Goal: Task Accomplishment & Management: Manage account settings

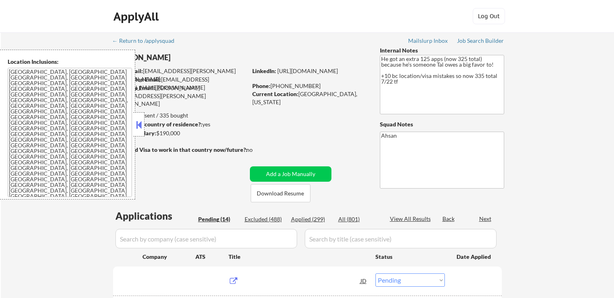
select select ""pending""
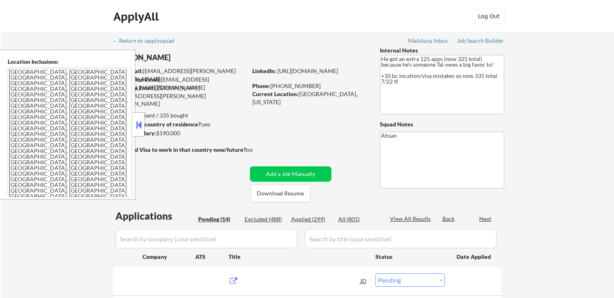
select select ""pending""
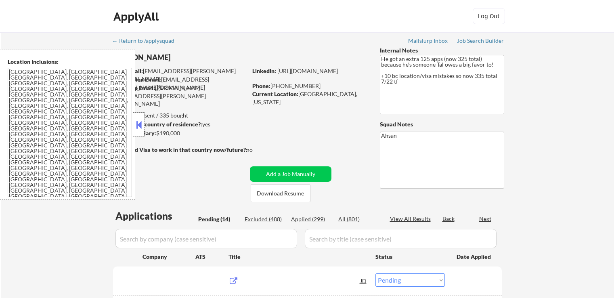
select select ""pending""
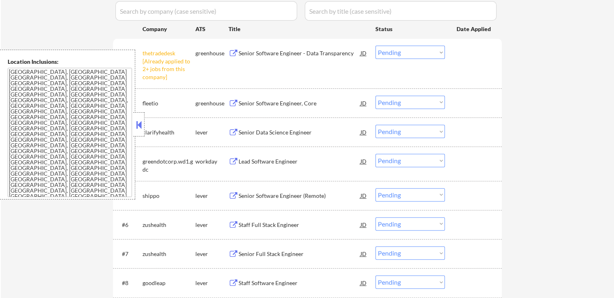
scroll to position [242, 0]
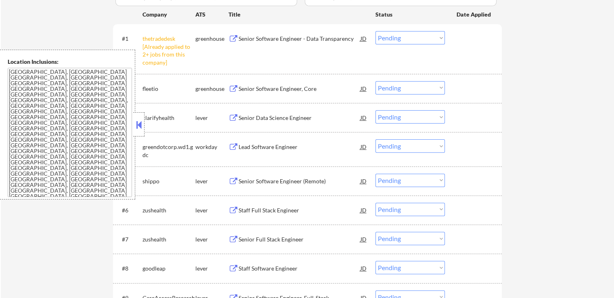
click at [395, 39] on select "Choose an option... Pending Applied Excluded (Questions) Excluded (Expired) Exc…" at bounding box center [409, 37] width 69 height 13
click at [375, 31] on select "Choose an option... Pending Applied Excluded (Questions) Excluded (Expired) Exc…" at bounding box center [409, 37] width 69 height 13
click at [589, 114] on div "← Return to /applysquad Mailslurp Inbox Job Search Builder [PERSON_NAME] User E…" at bounding box center [307, 154] width 613 height 729
select select ""pending""
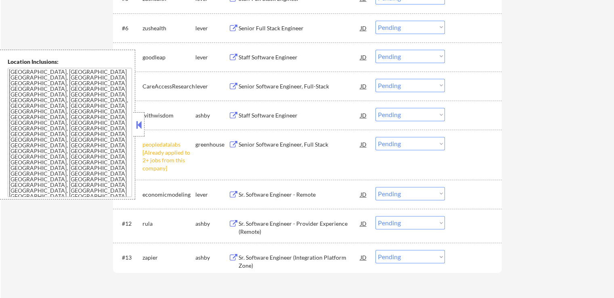
scroll to position [484, 0]
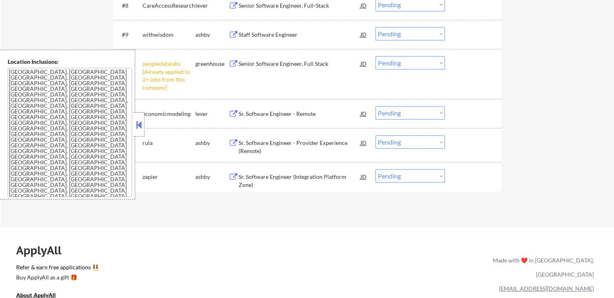
click at [410, 65] on select "Choose an option... Pending Applied Excluded (Questions) Excluded (Expired) Exc…" at bounding box center [409, 62] width 69 height 13
click at [375, 56] on select "Choose an option... Pending Applied Excluded (Questions) Excluded (Expired) Exc…" at bounding box center [409, 62] width 69 height 13
select select ""pending""
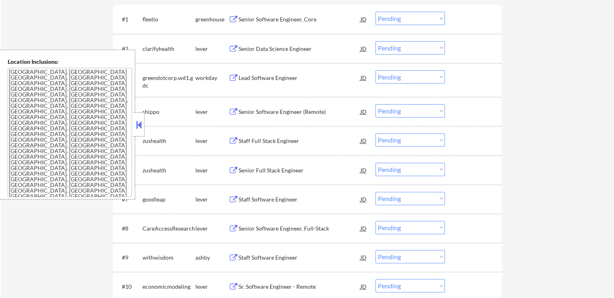
scroll to position [242, 0]
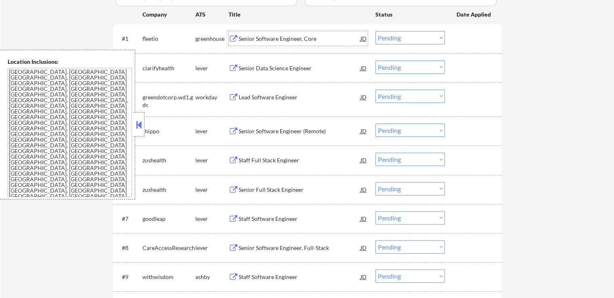
click at [297, 39] on div "Senior Software Engineer, Core" at bounding box center [299, 39] width 122 height 8
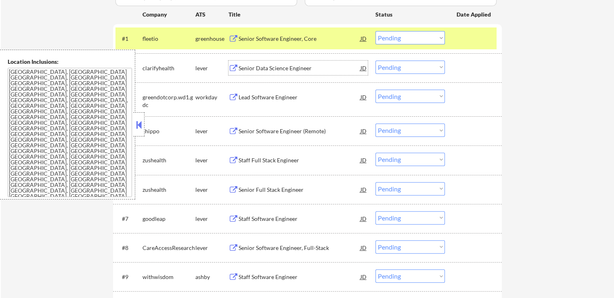
click at [287, 69] on div "Senior Data Science Engineer" at bounding box center [299, 68] width 122 height 8
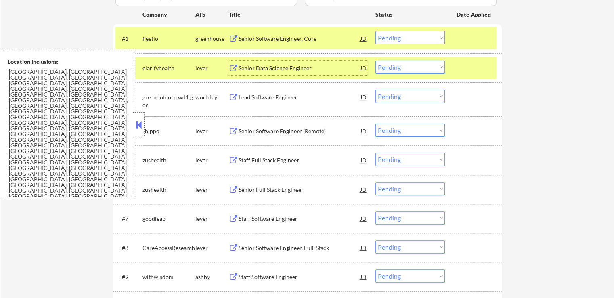
click at [408, 37] on select "Choose an option... Pending Applied Excluded (Questions) Excluded (Expired) Exc…" at bounding box center [409, 37] width 69 height 13
click at [375, 31] on select "Choose an option... Pending Applied Excluded (Questions) Excluded (Expired) Exc…" at bounding box center [409, 37] width 69 height 13
click at [301, 96] on div "Lead Software Engineer" at bounding box center [299, 97] width 122 height 8
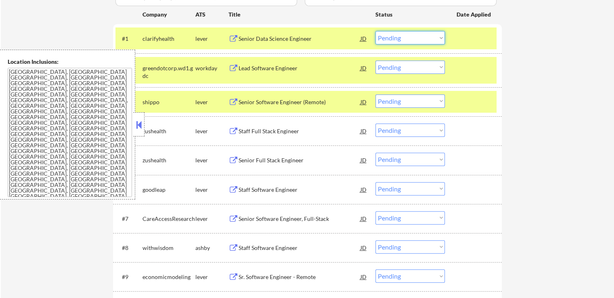
click at [401, 34] on select "Choose an option... Pending Applied Excluded (Questions) Excluded (Expired) Exc…" at bounding box center [409, 37] width 69 height 13
click at [375, 31] on select "Choose an option... Pending Applied Excluded (Questions) Excluded (Expired) Exc…" at bounding box center [409, 37] width 69 height 13
click at [303, 96] on div "Senior Software Engineer (Remote)" at bounding box center [299, 101] width 122 height 15
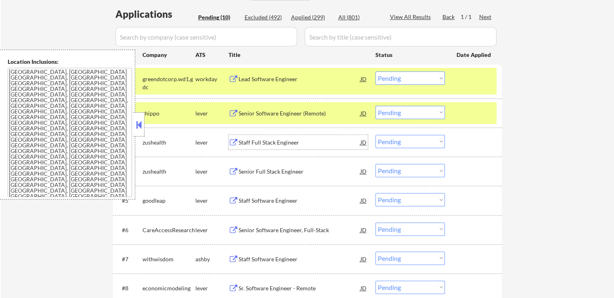
scroll to position [202, 0]
click at [400, 76] on select "Choose an option... Pending Applied Excluded (Questions) Excluded (Expired) Exc…" at bounding box center [409, 77] width 69 height 13
click at [375, 71] on select "Choose an option... Pending Applied Excluded (Questions) Excluded (Expired) Exc…" at bounding box center [409, 77] width 69 height 13
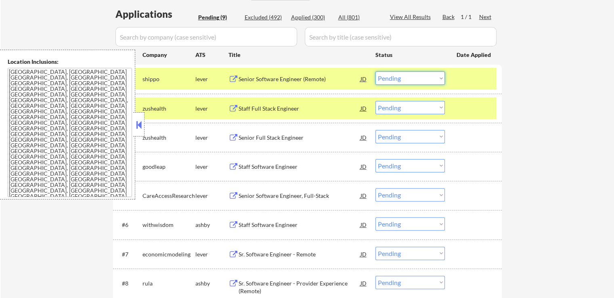
drag, startPoint x: 395, startPoint y: 79, endPoint x: 395, endPoint y: 84, distance: 4.4
click at [395, 79] on select "Choose an option... Pending Applied Excluded (Questions) Excluded (Expired) Exc…" at bounding box center [409, 77] width 69 height 13
click at [375, 71] on select "Choose an option... Pending Applied Excluded (Questions) Excluded (Expired) Exc…" at bounding box center [409, 77] width 69 height 13
click at [231, 109] on button at bounding box center [233, 109] width 10 height 8
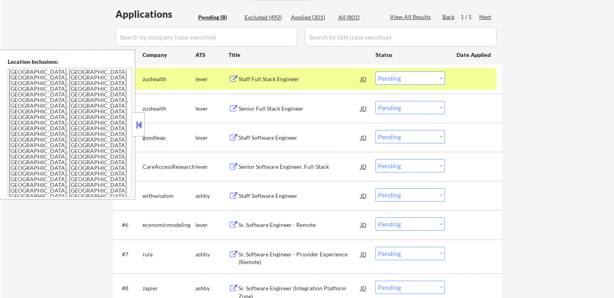
click at [402, 73] on select "Choose an option... Pending Applied Excluded (Questions) Excluded (Expired) Exc…" at bounding box center [409, 77] width 69 height 13
click at [375, 71] on select "Choose an option... Pending Applied Excluded (Questions) Excluded (Expired) Exc…" at bounding box center [409, 77] width 69 height 13
click at [232, 107] on button at bounding box center [233, 109] width 10 height 8
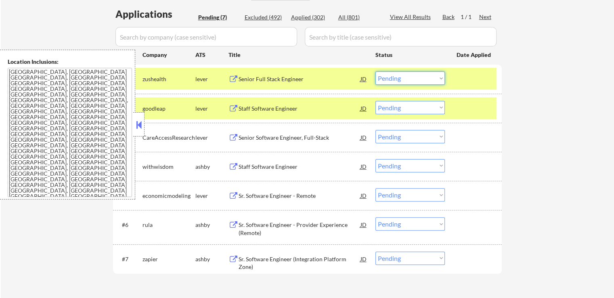
click at [415, 81] on select "Choose an option... Pending Applied Excluded (Questions) Excluded (Expired) Exc…" at bounding box center [409, 77] width 69 height 13
click at [416, 77] on select "Choose an option... Pending Applied Excluded (Questions) Excluded (Expired) Exc…" at bounding box center [409, 77] width 69 height 13
click at [375, 71] on select "Choose an option... Pending Applied Excluded (Questions) Excluded (Expired) Exc…" at bounding box center [409, 77] width 69 height 13
click at [233, 105] on button at bounding box center [233, 109] width 10 height 8
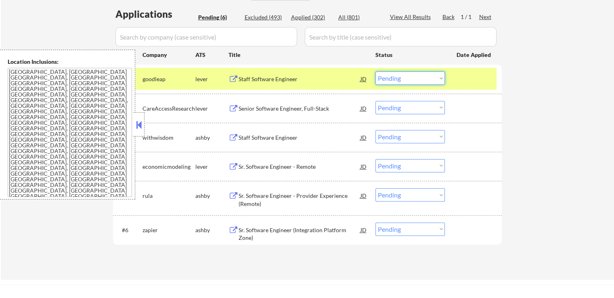
click at [392, 79] on select "Choose an option... Pending Applied Excluded (Questions) Excluded (Expired) Exc…" at bounding box center [409, 77] width 69 height 13
click at [375, 71] on select "Choose an option... Pending Applied Excluded (Questions) Excluded (Expired) Exc…" at bounding box center [409, 77] width 69 height 13
click at [229, 107] on button at bounding box center [233, 109] width 10 height 8
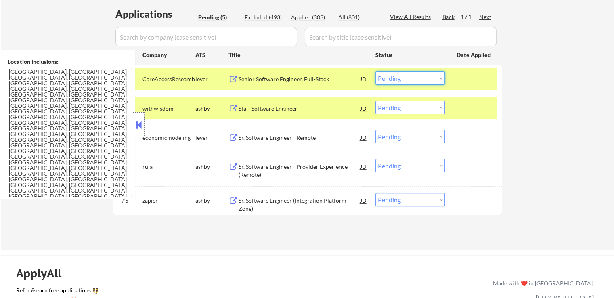
click at [389, 79] on select "Choose an option... Pending Applied Excluded (Questions) Excluded (Expired) Exc…" at bounding box center [409, 77] width 69 height 13
click at [375, 71] on select "Choose an option... Pending Applied Excluded (Questions) Excluded (Expired) Exc…" at bounding box center [409, 77] width 69 height 13
click at [230, 108] on button at bounding box center [233, 109] width 10 height 8
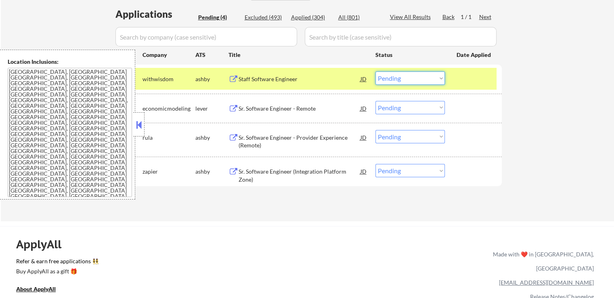
click at [413, 79] on select "Choose an option... Pending Applied Excluded (Questions) Excluded (Expired) Exc…" at bounding box center [409, 77] width 69 height 13
click at [375, 71] on select "Choose an option... Pending Applied Excluded (Questions) Excluded (Expired) Exc…" at bounding box center [409, 77] width 69 height 13
click at [231, 109] on button at bounding box center [233, 109] width 10 height 8
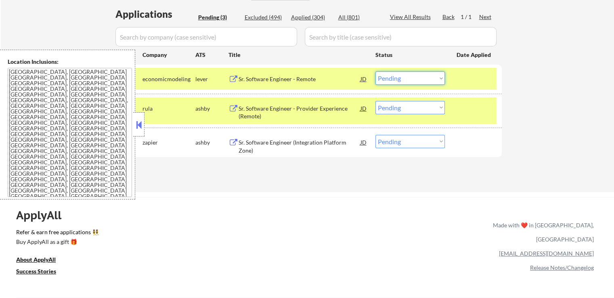
click at [397, 81] on select "Choose an option... Pending Applied Excluded (Questions) Excluded (Expired) Exc…" at bounding box center [409, 77] width 69 height 13
click at [375, 71] on select "Choose an option... Pending Applied Excluded (Questions) Excluded (Expired) Exc…" at bounding box center [409, 77] width 69 height 13
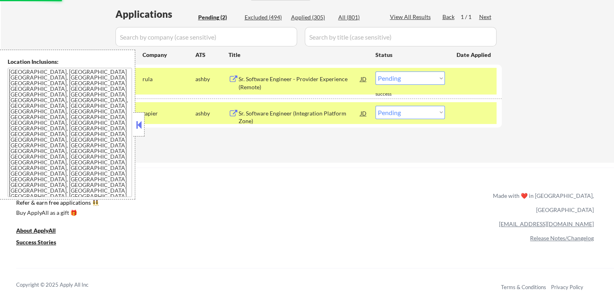
click at [233, 81] on button at bounding box center [233, 79] width 10 height 8
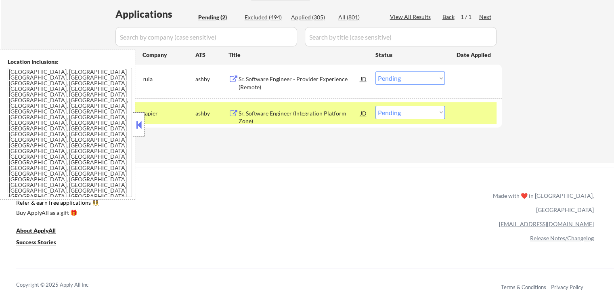
click at [415, 72] on select "Choose an option... Pending Applied Excluded (Questions) Excluded (Expired) Exc…" at bounding box center [409, 77] width 69 height 13
click at [375, 71] on select "Choose an option... Pending Applied Excluded (Questions) Excluded (Expired) Exc…" at bounding box center [409, 77] width 69 height 13
click at [232, 112] on button at bounding box center [233, 114] width 10 height 8
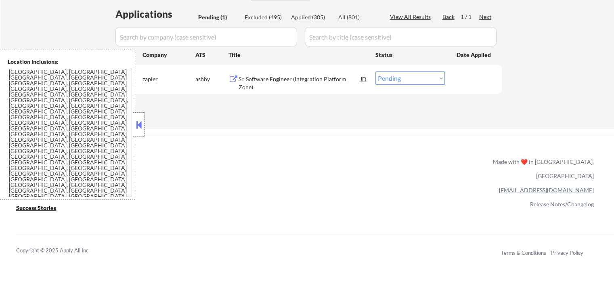
click at [230, 83] on button at bounding box center [233, 79] width 10 height 8
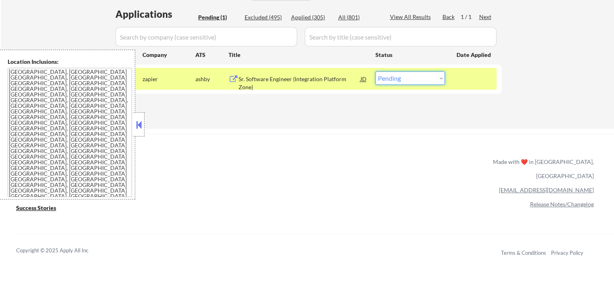
click at [397, 77] on select "Choose an option... Pending Applied Excluded (Questions) Excluded (Expired) Exc…" at bounding box center [409, 77] width 69 height 13
select select ""excluded""
click at [375, 71] on select "Choose an option... Pending Applied Excluded (Questions) Excluded (Expired) Exc…" at bounding box center [409, 77] width 69 height 13
